Goal: Check status: Check status

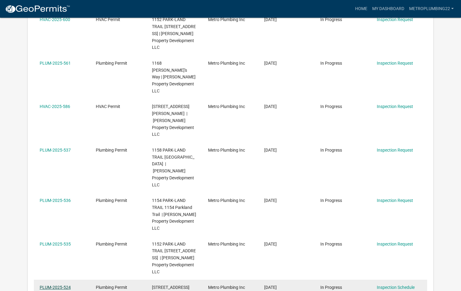
scroll to position [172, 0]
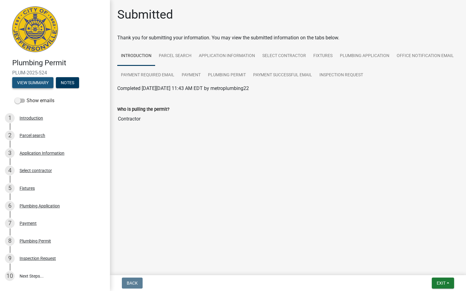
click at [30, 85] on button "View Summary" at bounding box center [32, 82] width 41 height 11
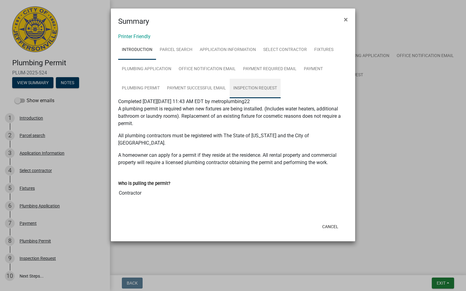
click at [254, 86] on link "Inspection Request" at bounding box center [255, 89] width 51 height 20
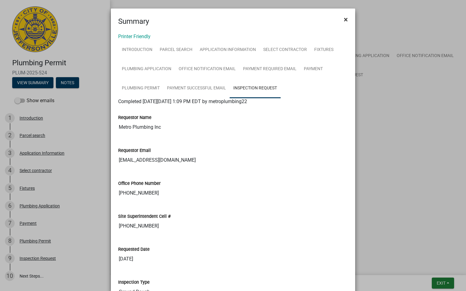
click at [344, 17] on span "×" at bounding box center [346, 19] width 4 height 9
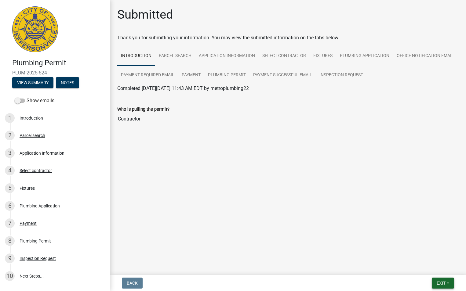
click at [436, 282] on span "Exit" at bounding box center [440, 283] width 9 height 5
click at [427, 268] on button "Save & Exit" at bounding box center [429, 267] width 49 height 15
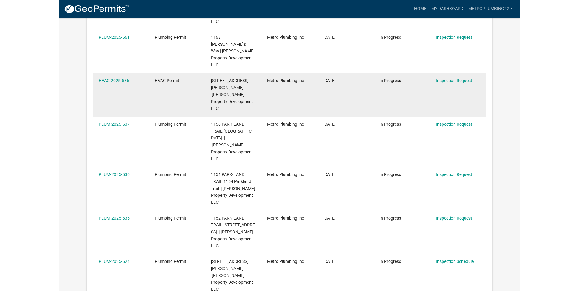
scroll to position [214, 0]
